Goal: Task Accomplishment & Management: Complete application form

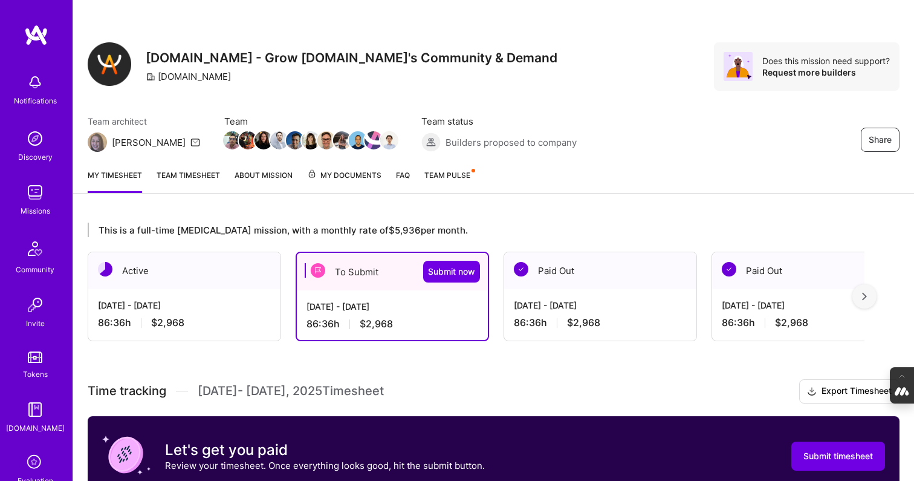
scroll to position [352, 0]
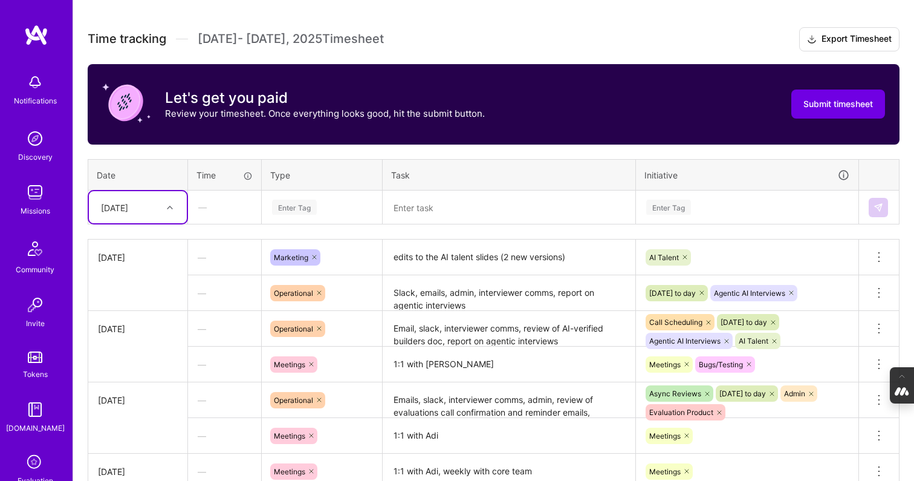
click at [163, 209] on div at bounding box center [171, 207] width 19 height 16
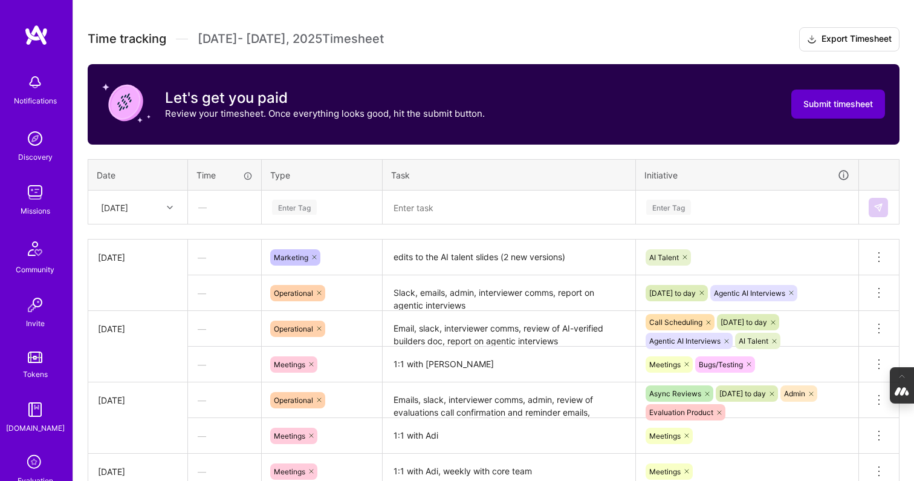
click at [856, 105] on span "Submit timesheet" at bounding box center [838, 104] width 70 height 12
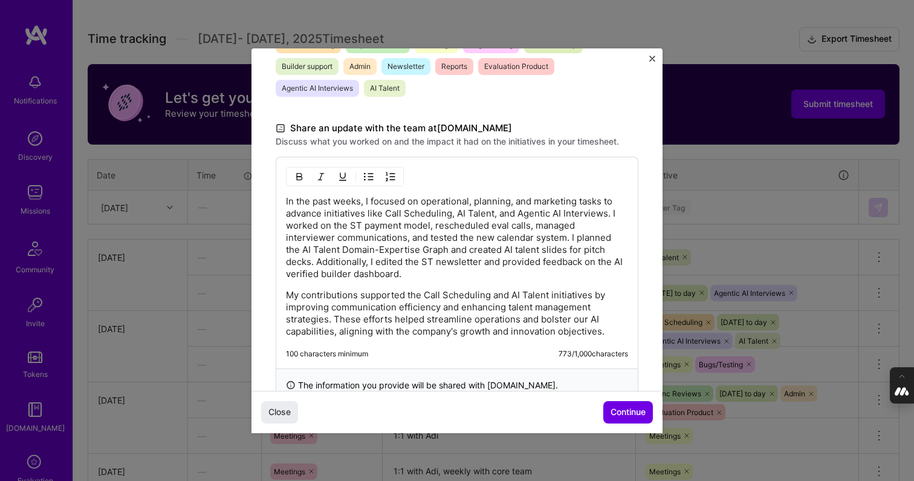
scroll to position [349, 0]
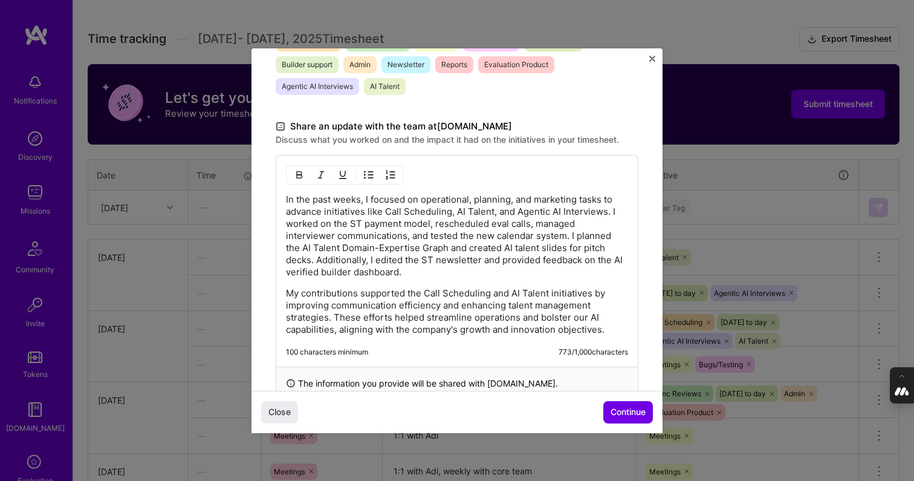
click at [384, 206] on p "In the past weeks, I focused on operational, planning, and marketing tasks to a…" at bounding box center [457, 235] width 342 height 85
click at [484, 249] on p "In the past weeks, I focused on operational, planning, and marketing tasks to a…" at bounding box center [457, 235] width 342 height 85
click at [512, 247] on p "In the past weeks, I focused on operational, planning, and marketing tasks to a…" at bounding box center [457, 235] width 342 height 85
click at [515, 270] on p "In the past weeks, I focused on operational, planning, and marketing tasks to a…" at bounding box center [457, 235] width 342 height 85
drag, startPoint x: 468, startPoint y: 260, endPoint x: 444, endPoint y: 260, distance: 24.8
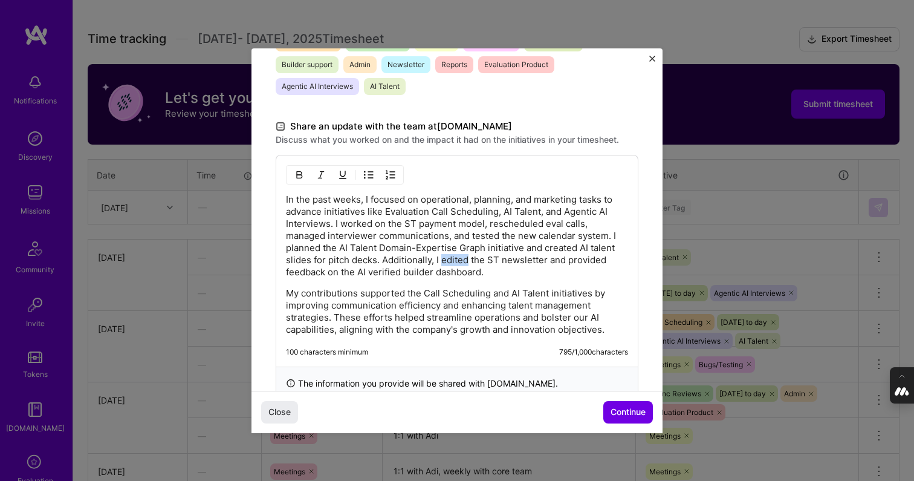
click at [444, 260] on p "In the past weeks, I focused on operational, planning, and marketing tasks to a…" at bounding box center [457, 235] width 342 height 85
drag, startPoint x: 489, startPoint y: 294, endPoint x: 424, endPoint y: 293, distance: 64.7
click at [424, 293] on p "My contributions supported the Call Scheduling and AI Talent initiatives by imp…" at bounding box center [457, 311] width 342 height 48
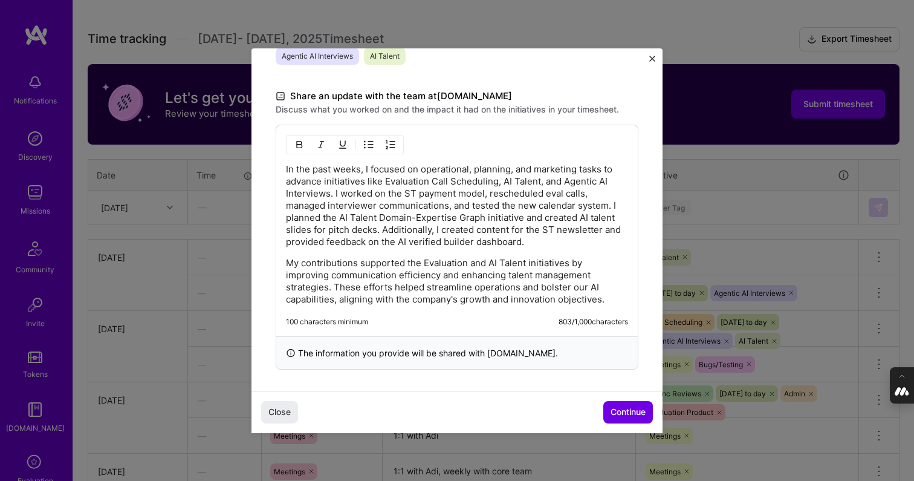
scroll to position [383, 0]
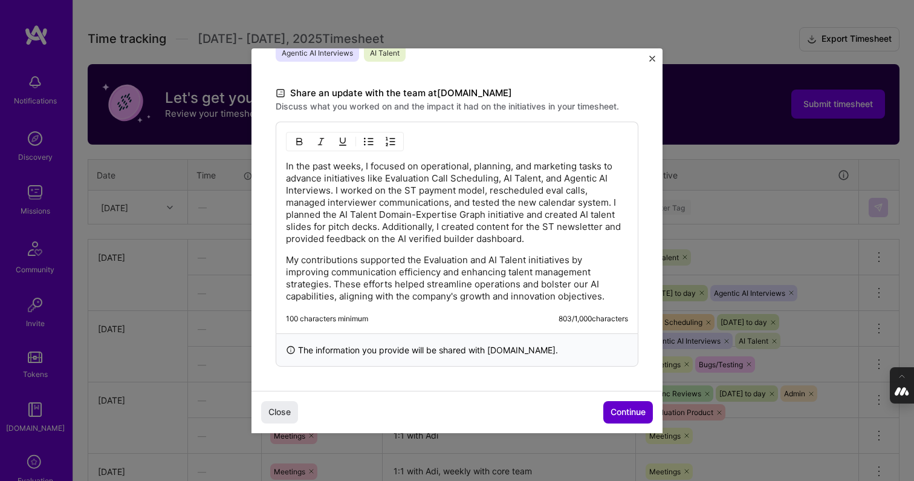
click at [627, 413] on span "Continue" at bounding box center [627, 412] width 35 height 12
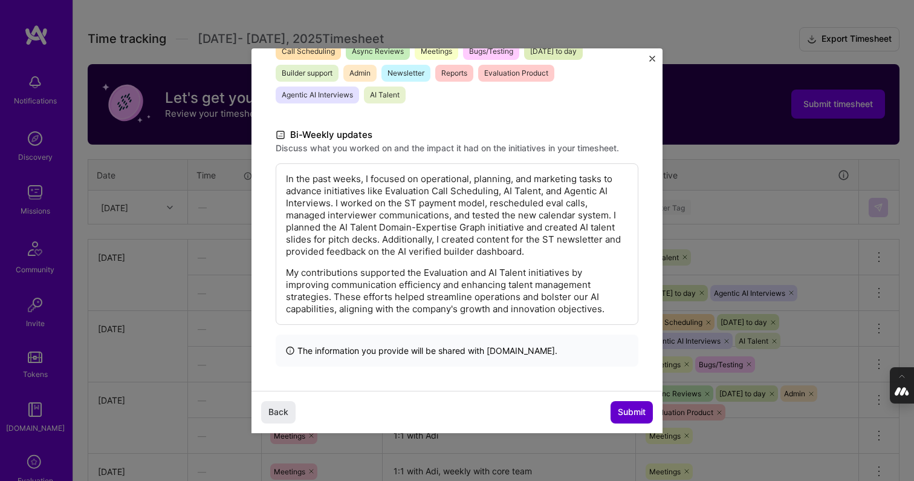
click at [637, 415] on span "Submit" at bounding box center [632, 412] width 28 height 12
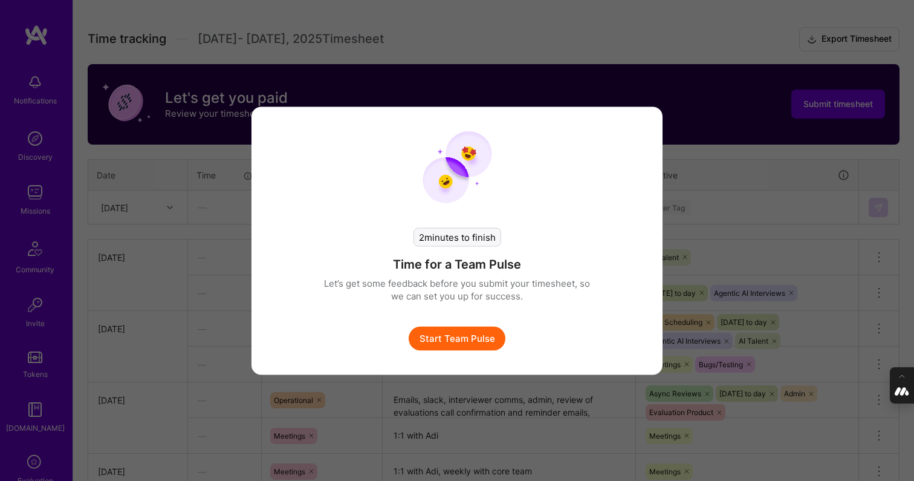
click at [461, 332] on button "Start Team Pulse" at bounding box center [457, 338] width 97 height 24
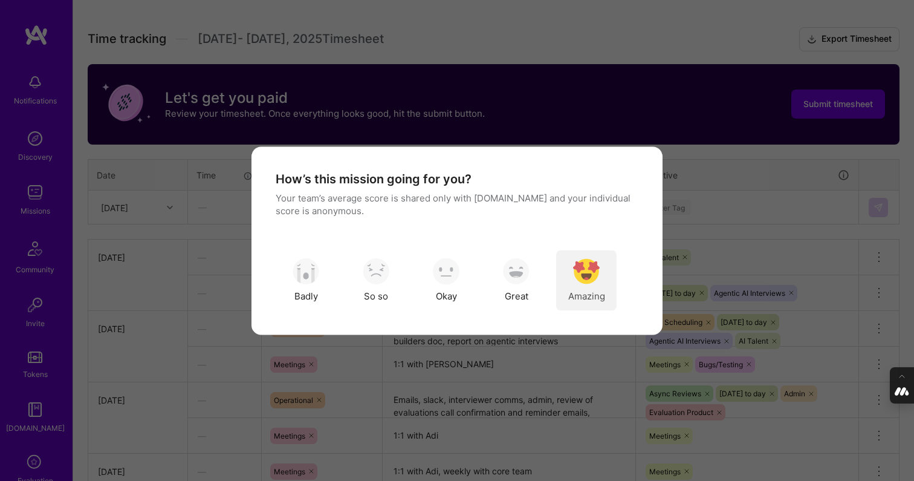
click at [583, 271] on img "modal" at bounding box center [586, 271] width 27 height 27
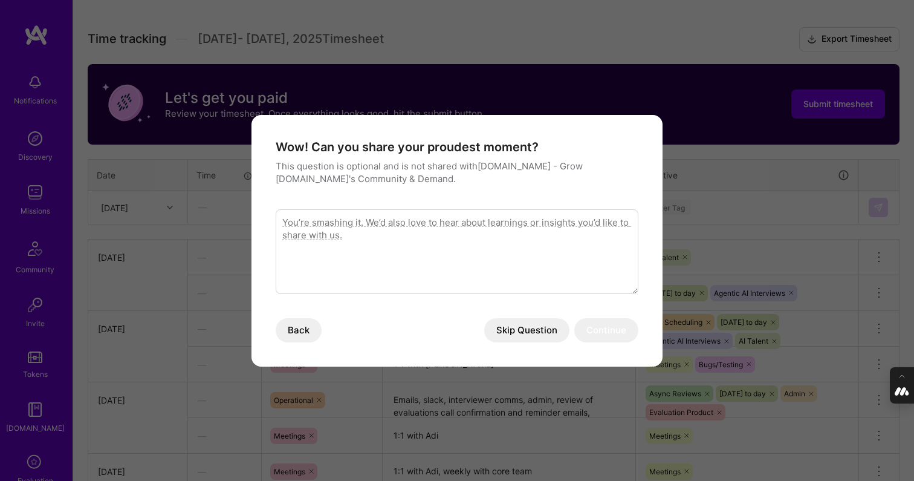
click at [531, 328] on button "Skip Question" at bounding box center [526, 330] width 85 height 24
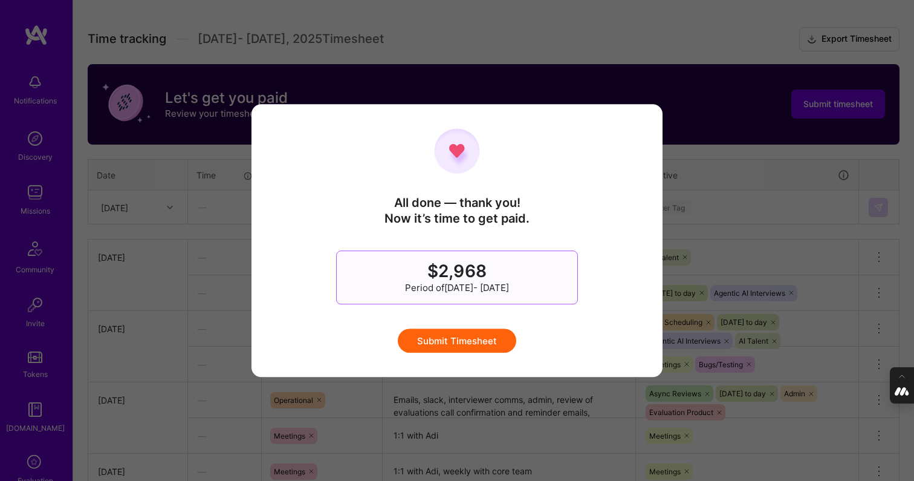
click at [453, 339] on button "Submit Timesheet" at bounding box center [457, 340] width 118 height 24
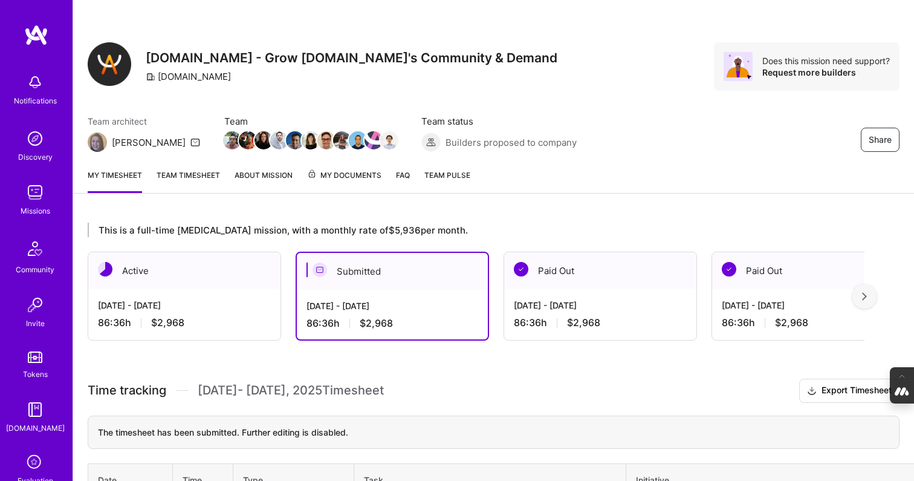
scroll to position [112, 0]
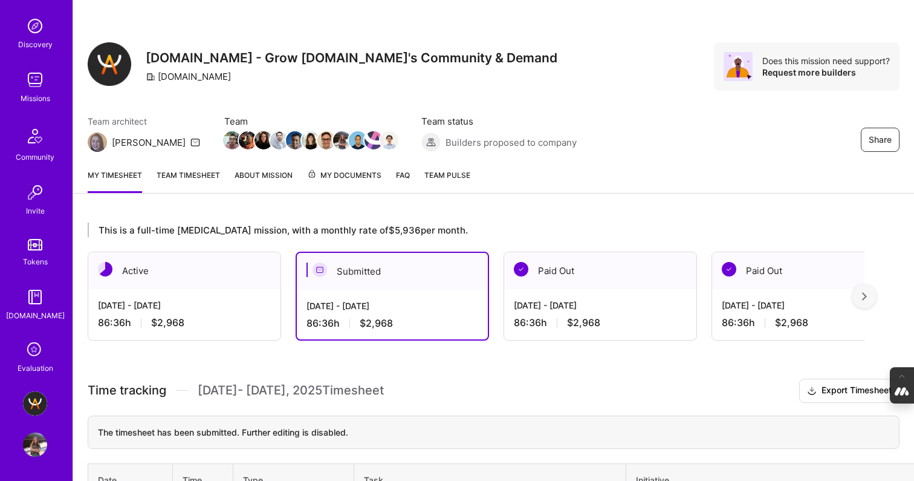
click at [31, 361] on div "Evaluation" at bounding box center [36, 367] width 36 height 13
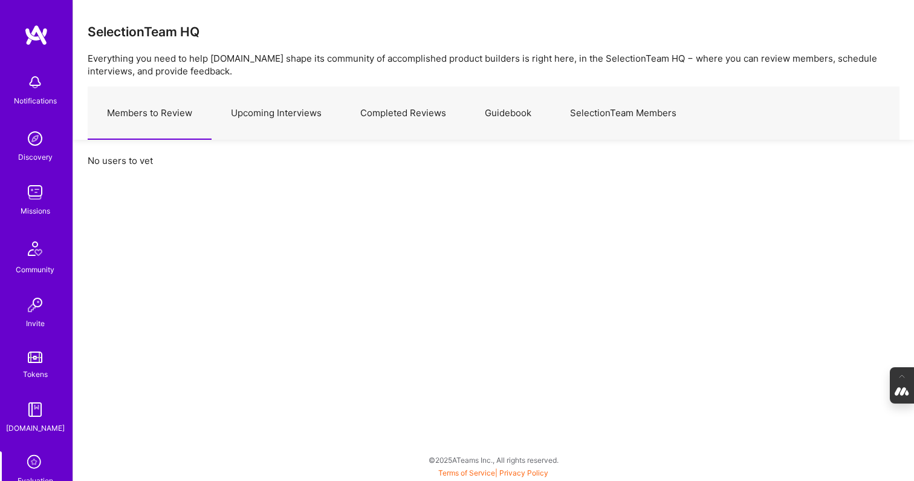
click at [397, 114] on link "Completed Reviews" at bounding box center [403, 113] width 125 height 53
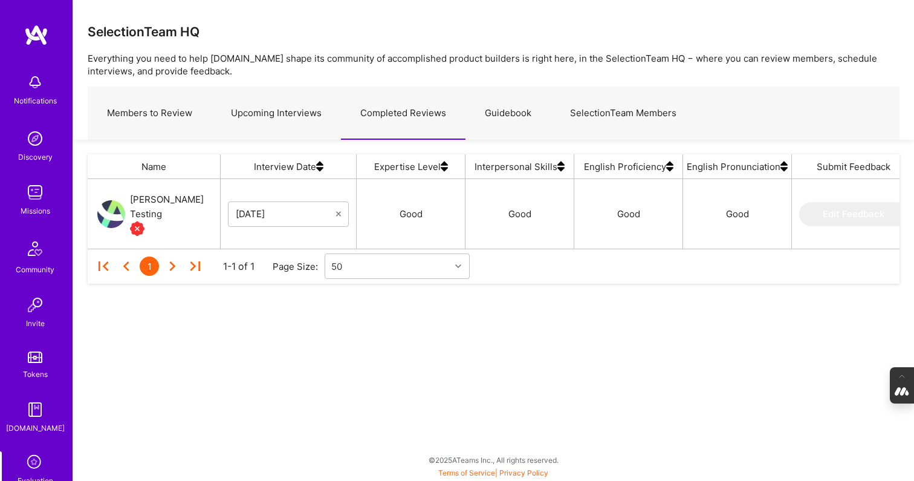
scroll to position [112, 0]
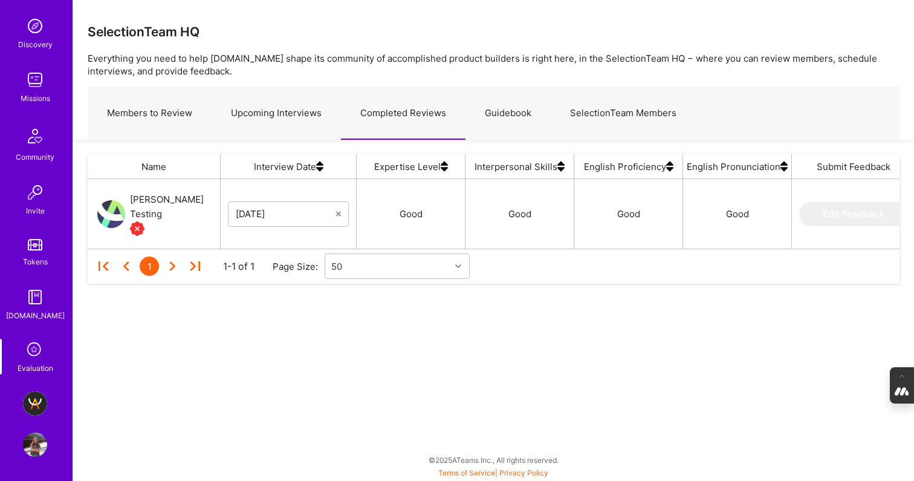
click at [28, 446] on img at bounding box center [35, 444] width 24 height 24
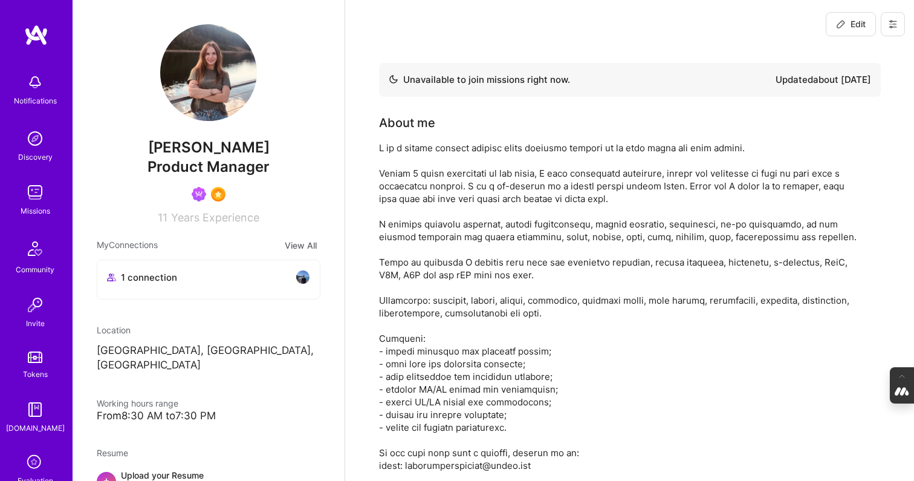
click at [898, 26] on button at bounding box center [893, 24] width 24 height 24
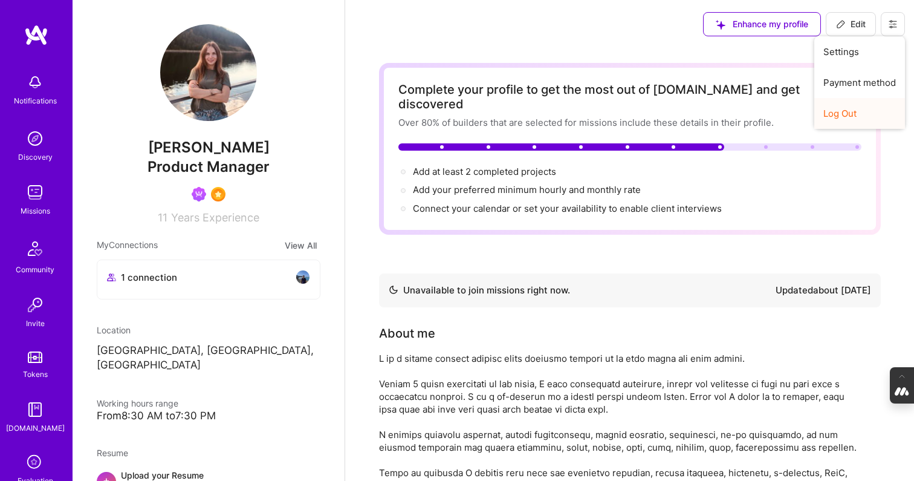
click at [854, 108] on button "Log Out" at bounding box center [859, 113] width 91 height 31
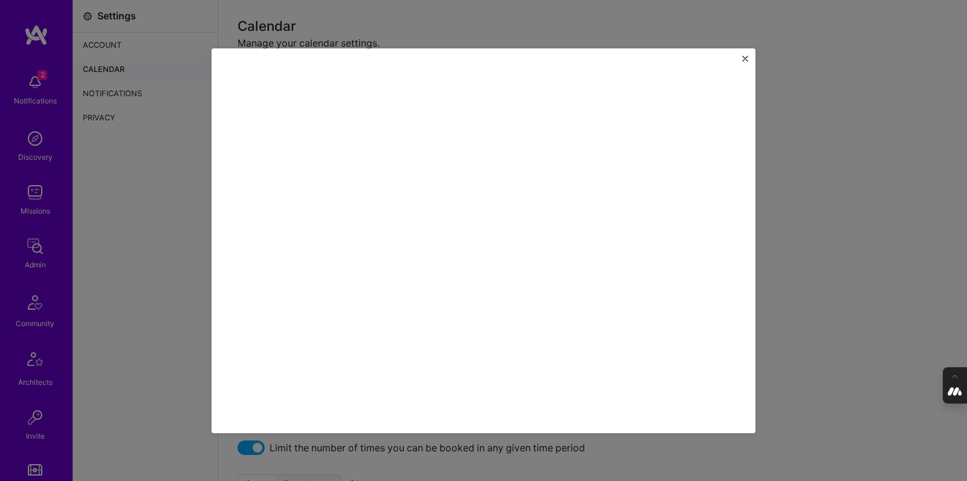
scroll to position [95, 0]
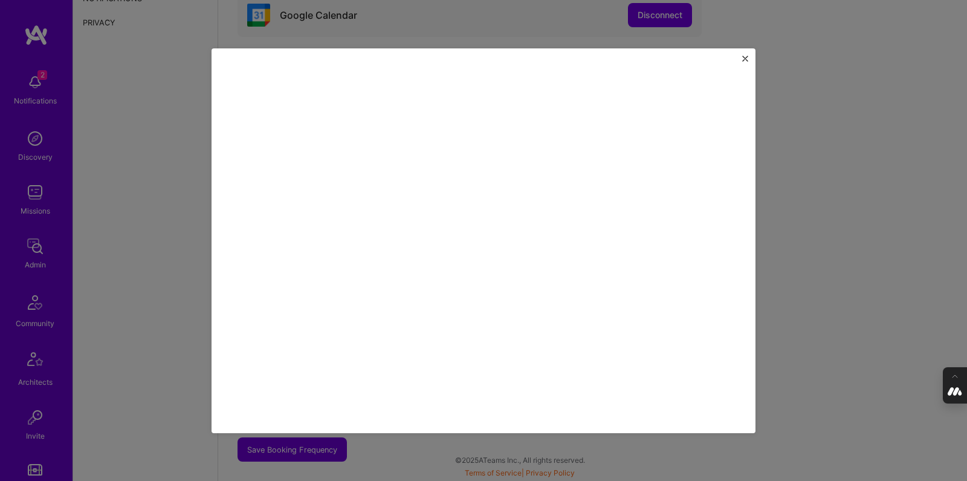
click at [743, 60] on img "Close" at bounding box center [745, 59] width 6 height 6
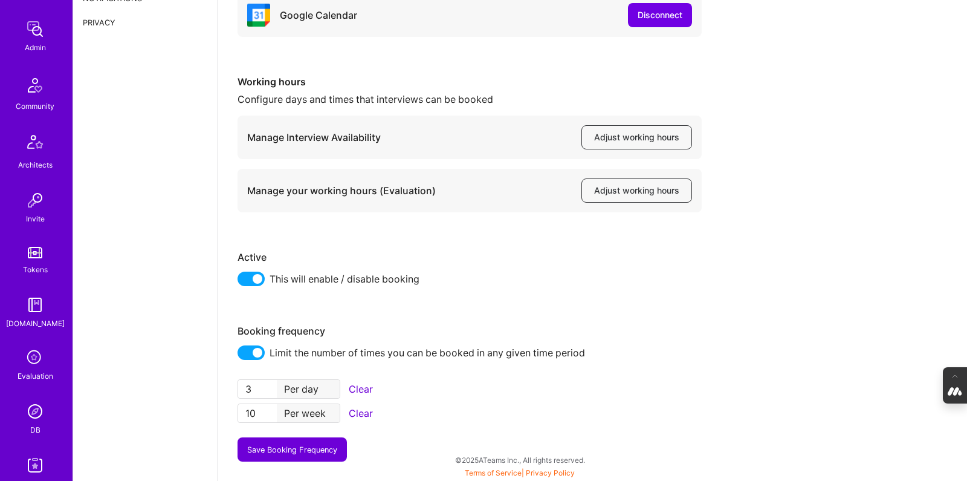
scroll to position [497, 0]
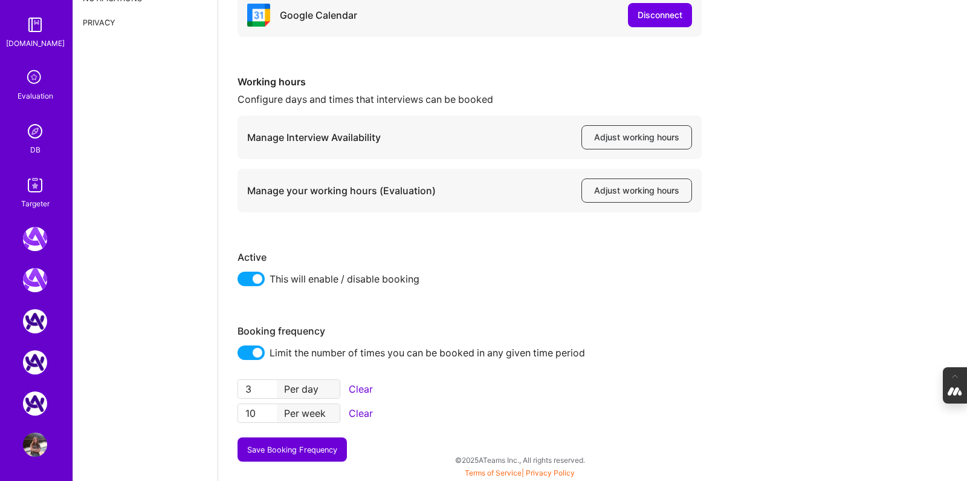
click at [33, 442] on img at bounding box center [35, 444] width 24 height 24
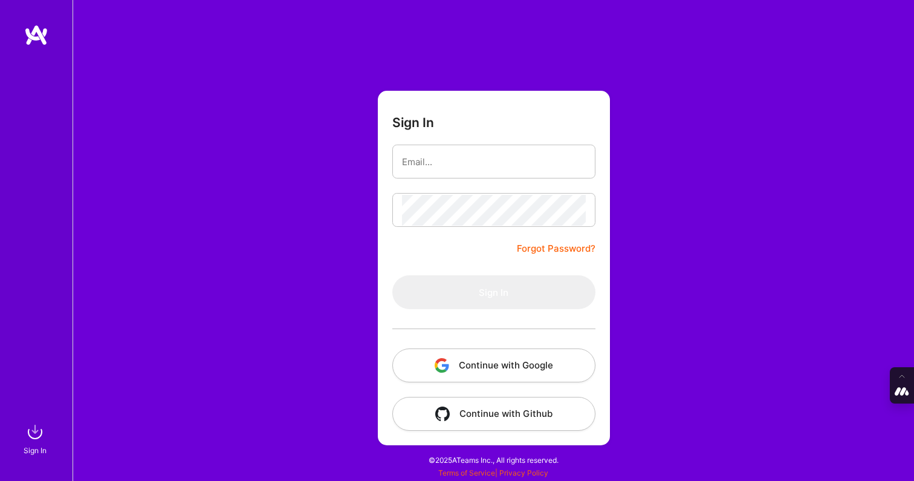
click at [481, 364] on button "Continue with Google" at bounding box center [493, 365] width 203 height 34
